Goal: Find specific page/section: Find specific page/section

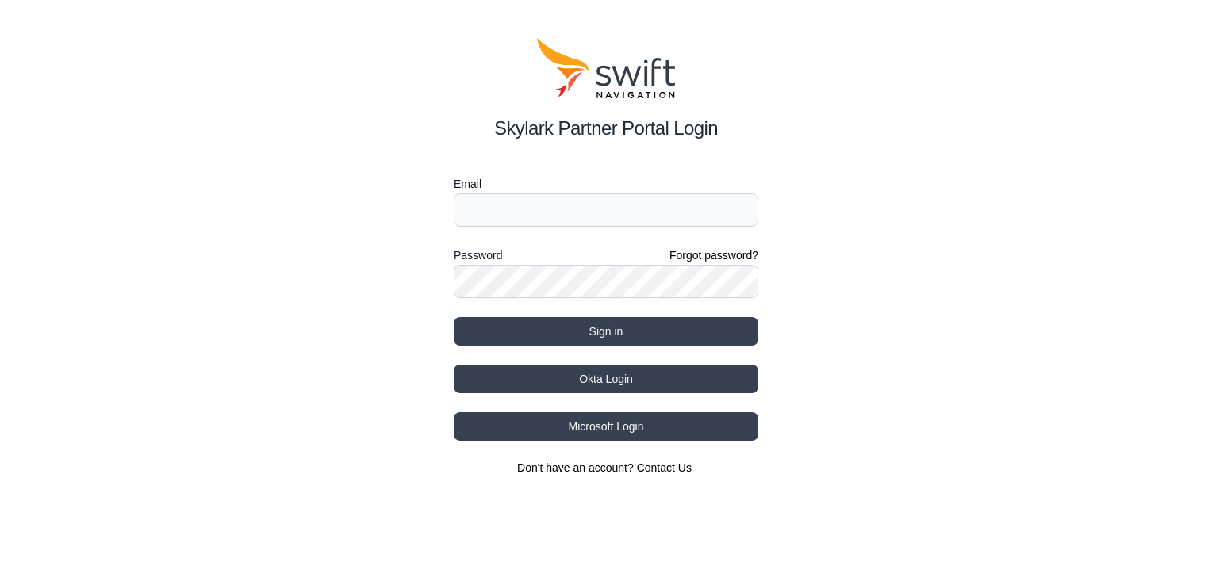
click at [615, 210] on input "Email" at bounding box center [606, 210] width 305 height 33
type input "[EMAIL_ADDRESS][PERSON_NAME][DOMAIN_NAME]"
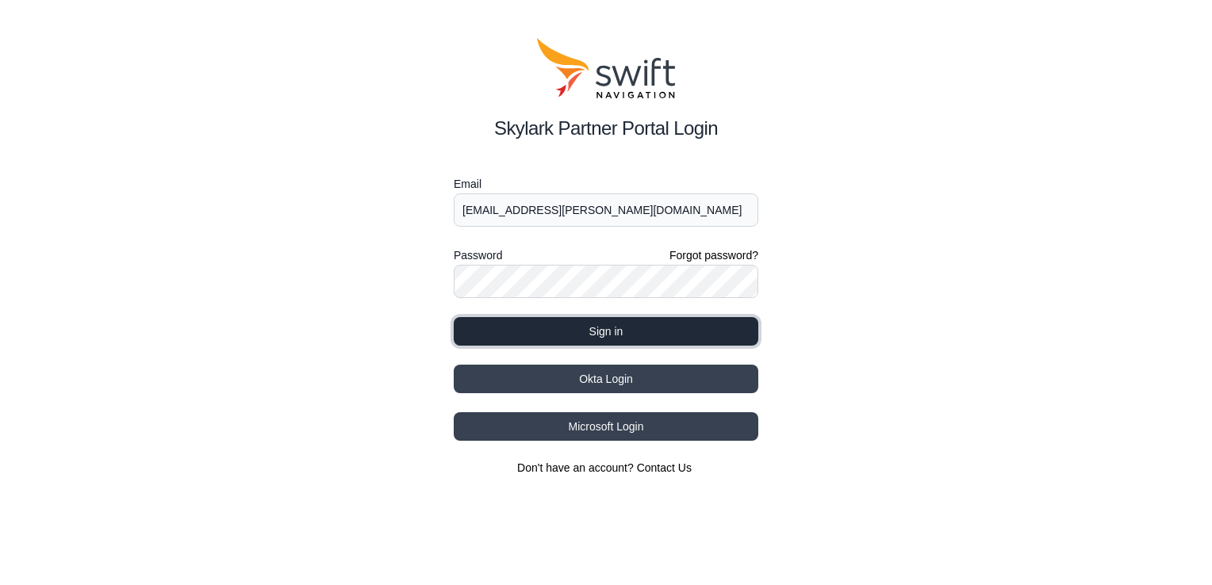
click at [600, 325] on button "Sign in" at bounding box center [606, 331] width 305 height 29
select select
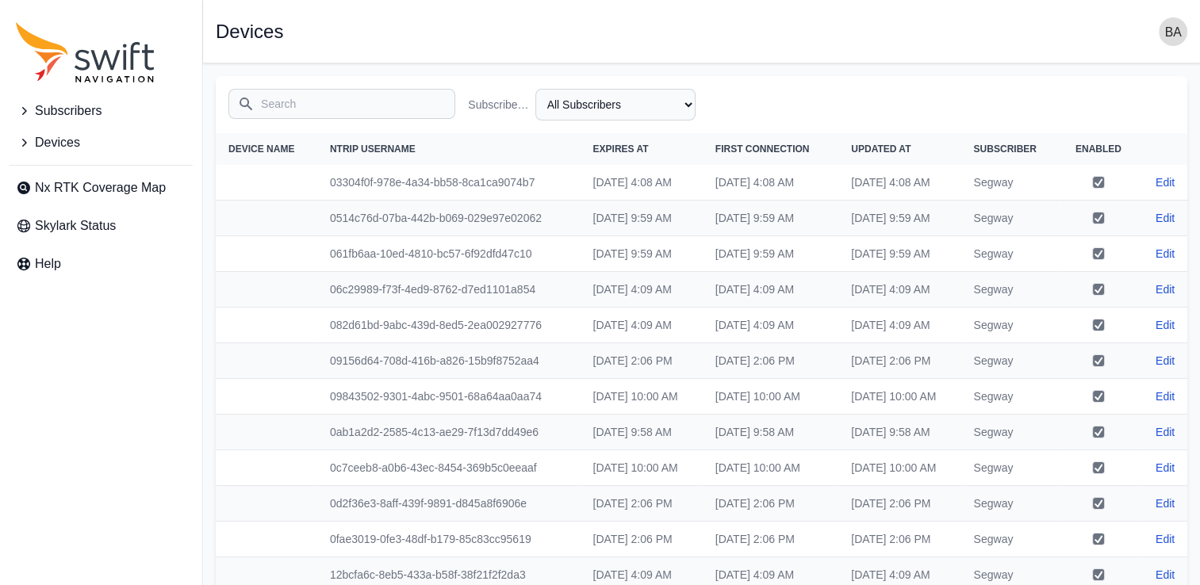
click at [67, 143] on span "Devices" at bounding box center [57, 142] width 45 height 19
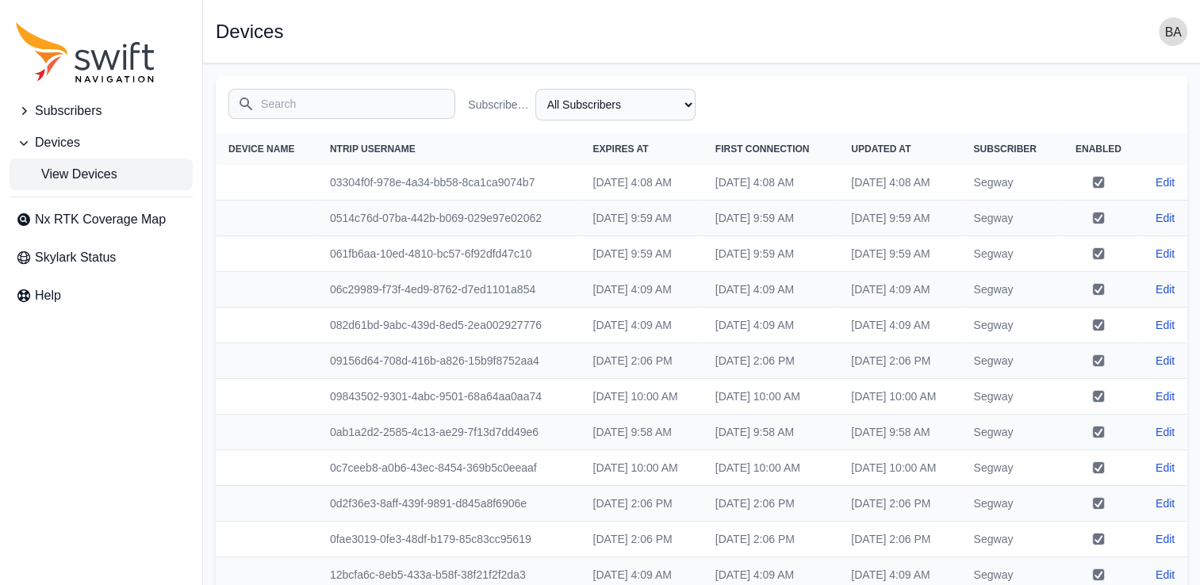
click at [72, 167] on span "View Devices" at bounding box center [67, 174] width 102 height 19
click at [115, 114] on button "Subscribers" at bounding box center [101, 111] width 183 height 32
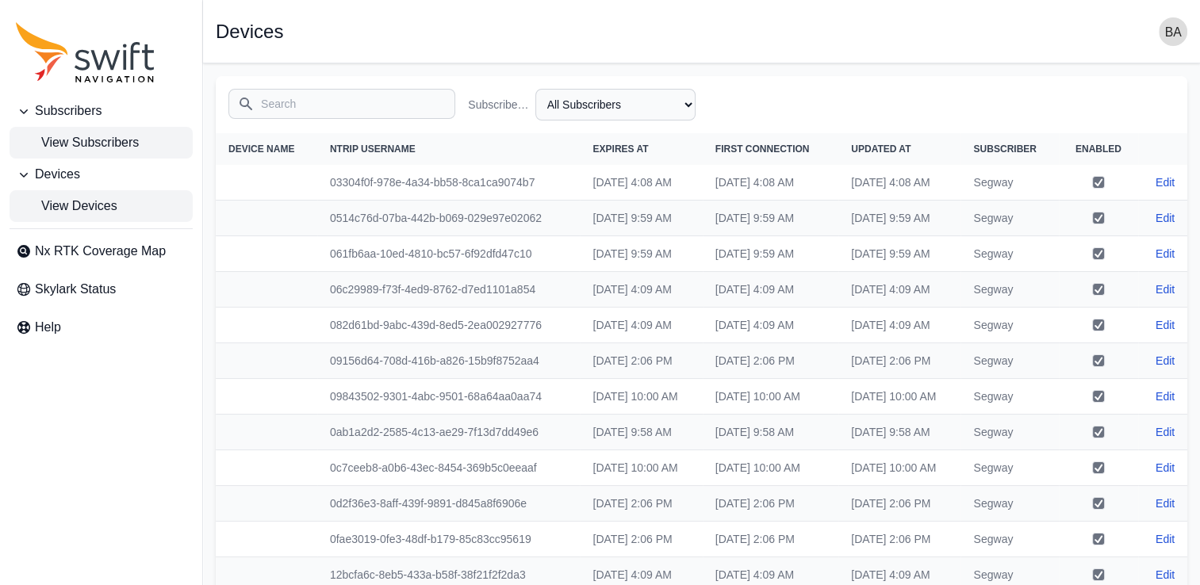
click at [86, 144] on span "View Subscribers" at bounding box center [77, 142] width 123 height 19
